Goal: Task Accomplishment & Management: Manage account settings

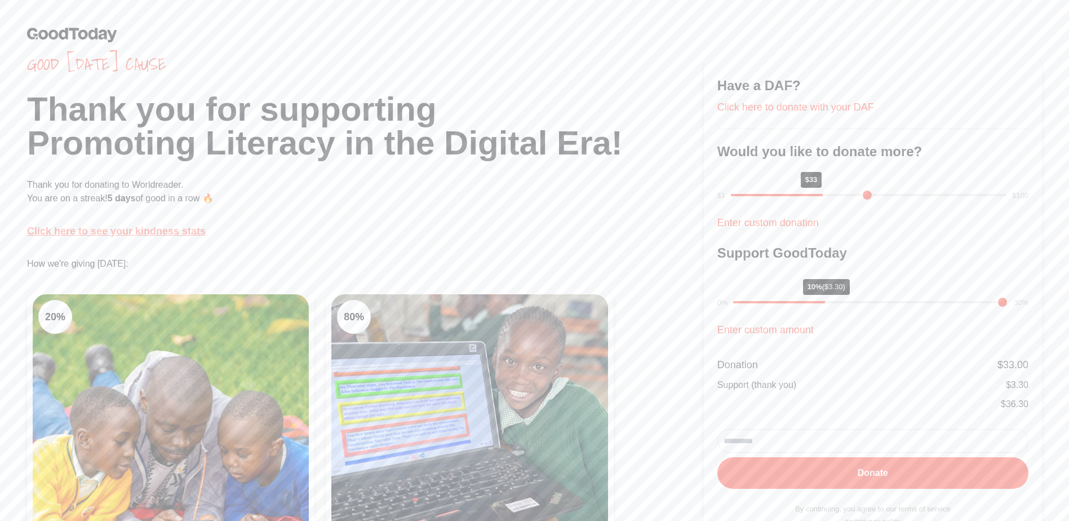
click at [180, 230] on link "Click here to see your kindness stats" at bounding box center [116, 230] width 179 height 11
